Goal: Book appointment/travel/reservation

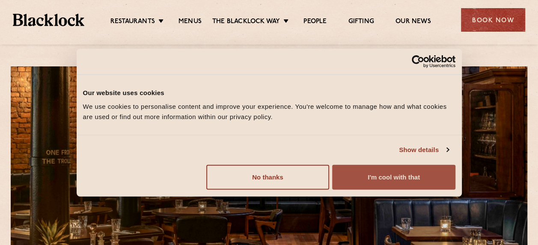
drag, startPoint x: 350, startPoint y: 174, endPoint x: 350, endPoint y: 181, distance: 6.9
click at [351, 176] on button "I'm cool with that" at bounding box center [393, 176] width 123 height 25
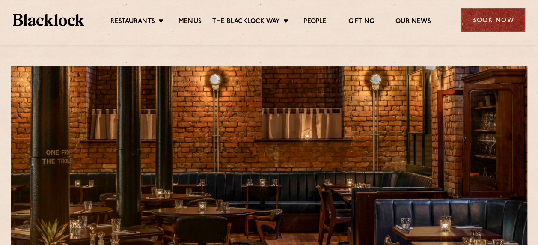
click at [490, 16] on div "Book Now" at bounding box center [493, 20] width 64 height 24
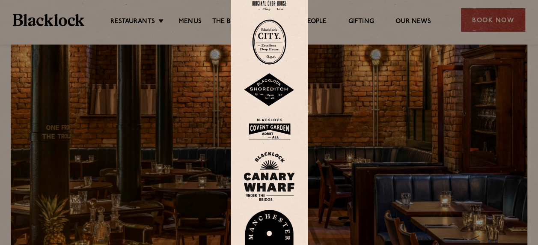
scroll to position [43, 0]
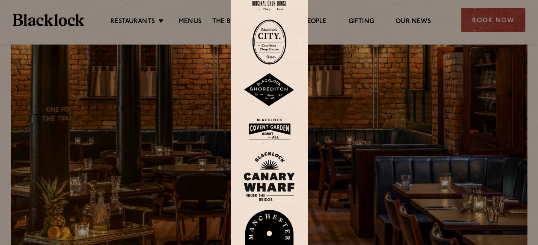
click at [274, 217] on img at bounding box center [269, 239] width 51 height 59
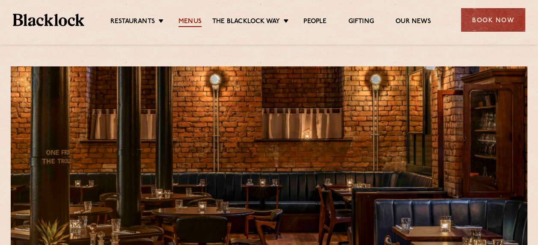
click at [194, 18] on link "Menus" at bounding box center [190, 22] width 23 height 9
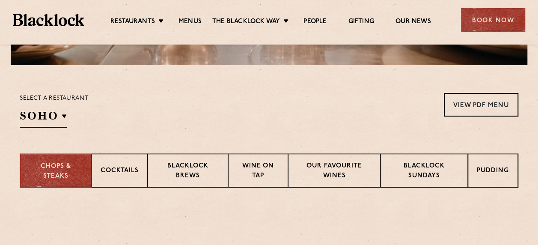
scroll to position [257, 0]
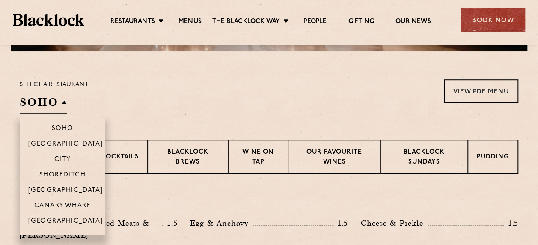
click at [45, 100] on h2 "SOHO" at bounding box center [43, 104] width 47 height 19
click at [63, 218] on p "[GEOGRAPHIC_DATA]" at bounding box center [65, 222] width 75 height 9
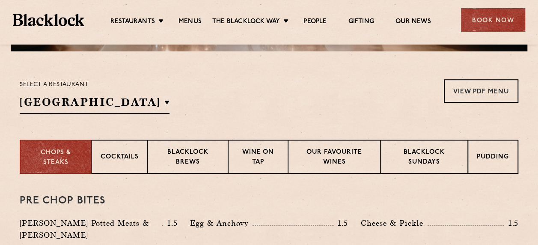
click at [241, 103] on div "Select a restaurant [GEOGRAPHIC_DATA] [GEOGRAPHIC_DATA] [GEOGRAPHIC_DATA] [GEOG…" at bounding box center [269, 96] width 499 height 35
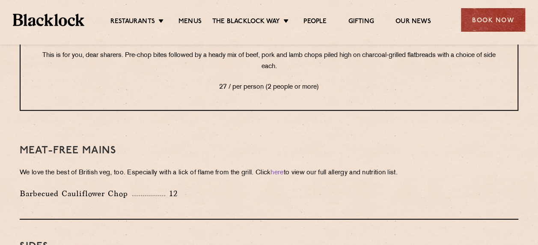
scroll to position [1233, 0]
